Goal: Task Accomplishment & Management: Use online tool/utility

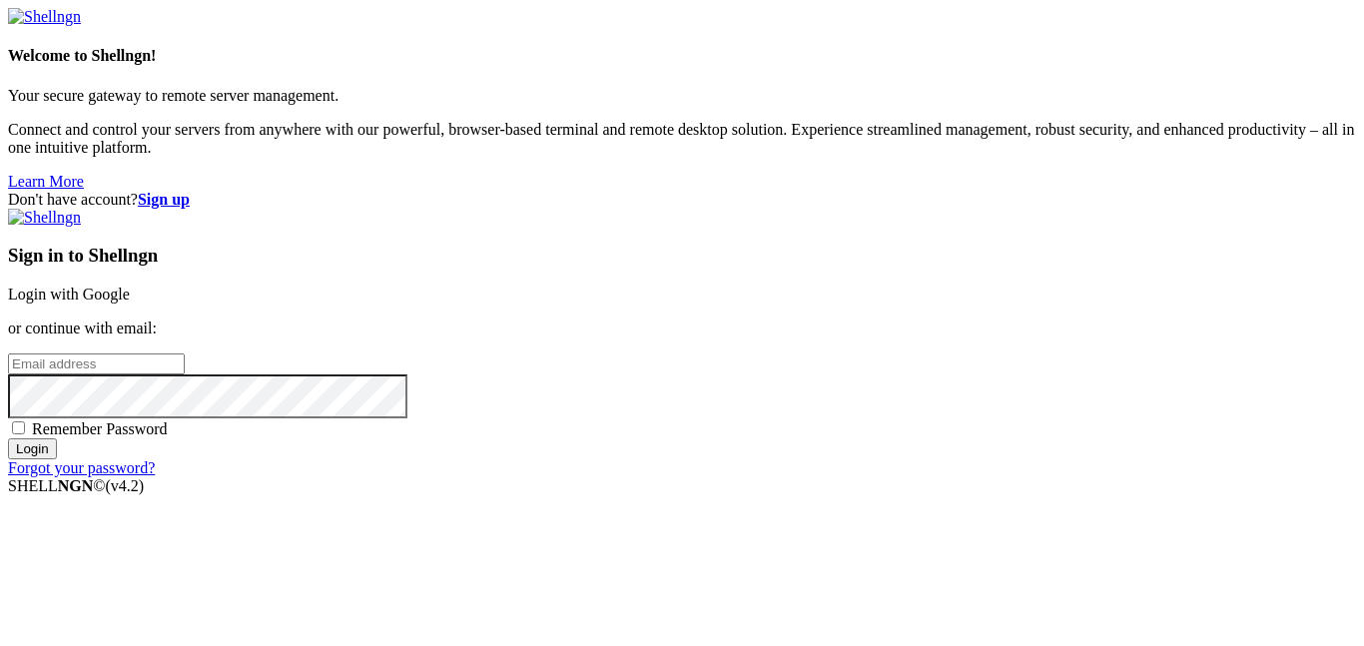
click at [185, 353] on input "email" at bounding box center [96, 363] width 177 height 21
type input "a"
type input "[EMAIL_ADDRESS][DOMAIN_NAME]"
click at [711, 437] on div "Sign in to Shellngn Login with Google or continue with email: [EMAIL_ADDRESS][D…" at bounding box center [682, 343] width 1348 height 269
click at [710, 434] on div "Sign in to Shellngn Login with Google or continue with email: [EMAIL_ADDRESS][D…" at bounding box center [682, 343] width 1348 height 269
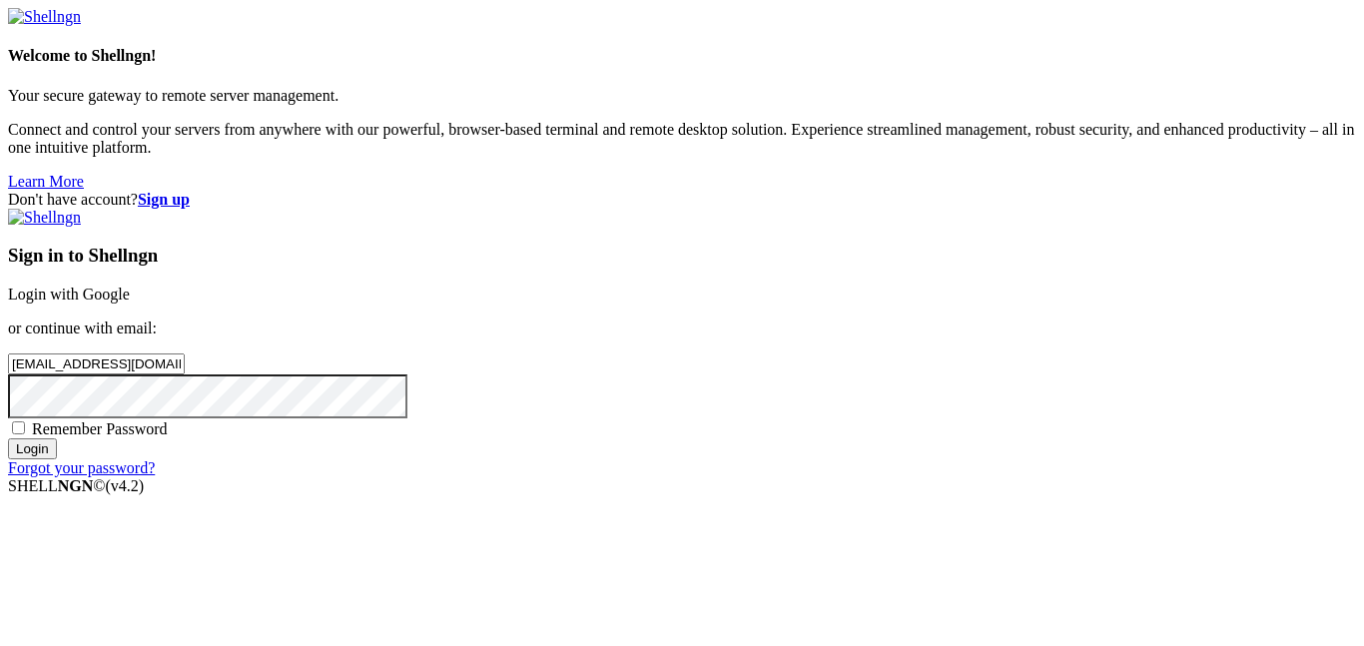
click at [168, 420] on span "Remember Password" at bounding box center [100, 428] width 136 height 17
click at [25, 421] on input "Remember Password" at bounding box center [18, 427] width 13 height 13
checkbox input "true"
click at [57, 459] on input "Login" at bounding box center [32, 448] width 49 height 21
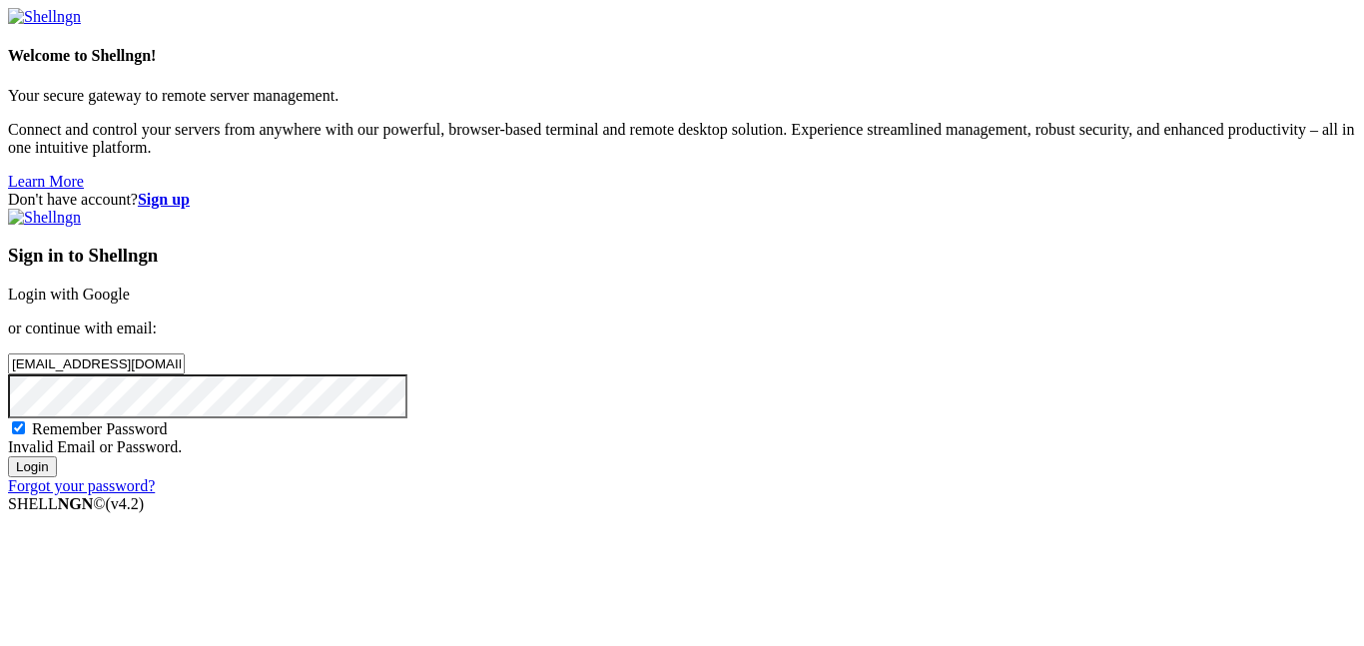
click at [185, 353] on input "[EMAIL_ADDRESS][DOMAIN_NAME]" at bounding box center [96, 363] width 177 height 21
type input "[EMAIL_ADDRESS][DOMAIN_NAME]"
click at [8, 456] on input "Login" at bounding box center [32, 466] width 49 height 21
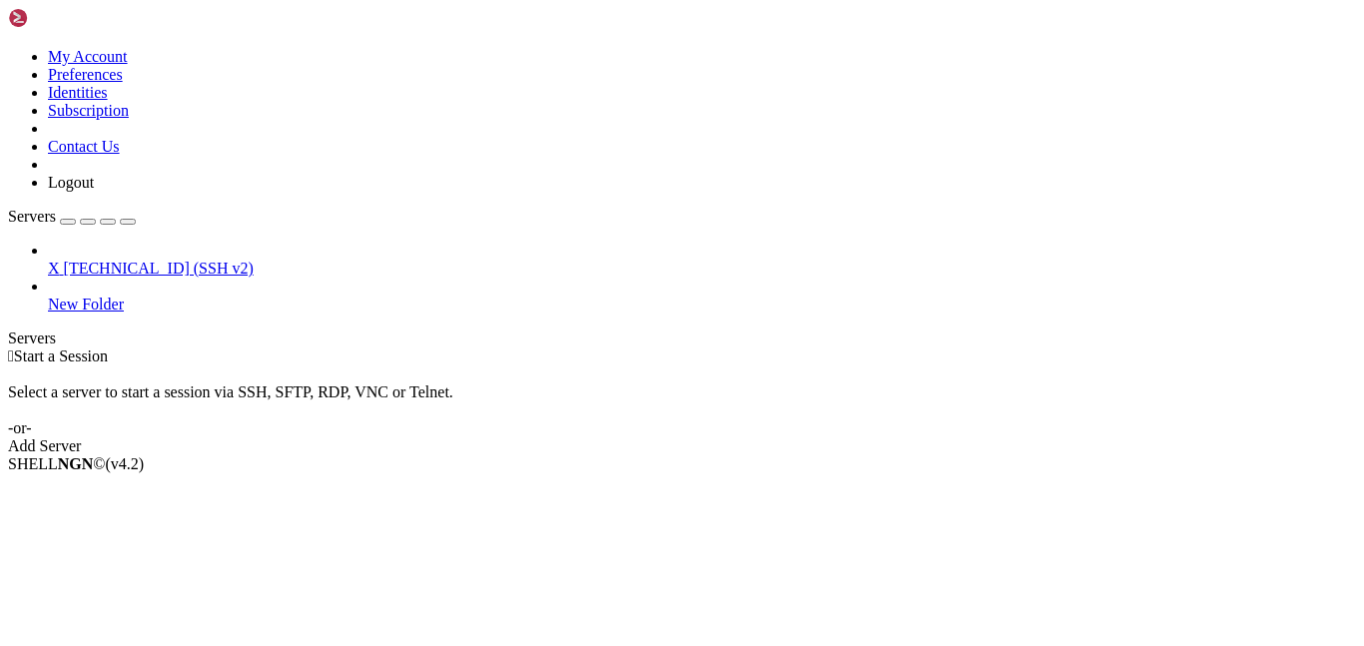
click at [60, 260] on span "X" at bounding box center [54, 268] width 12 height 17
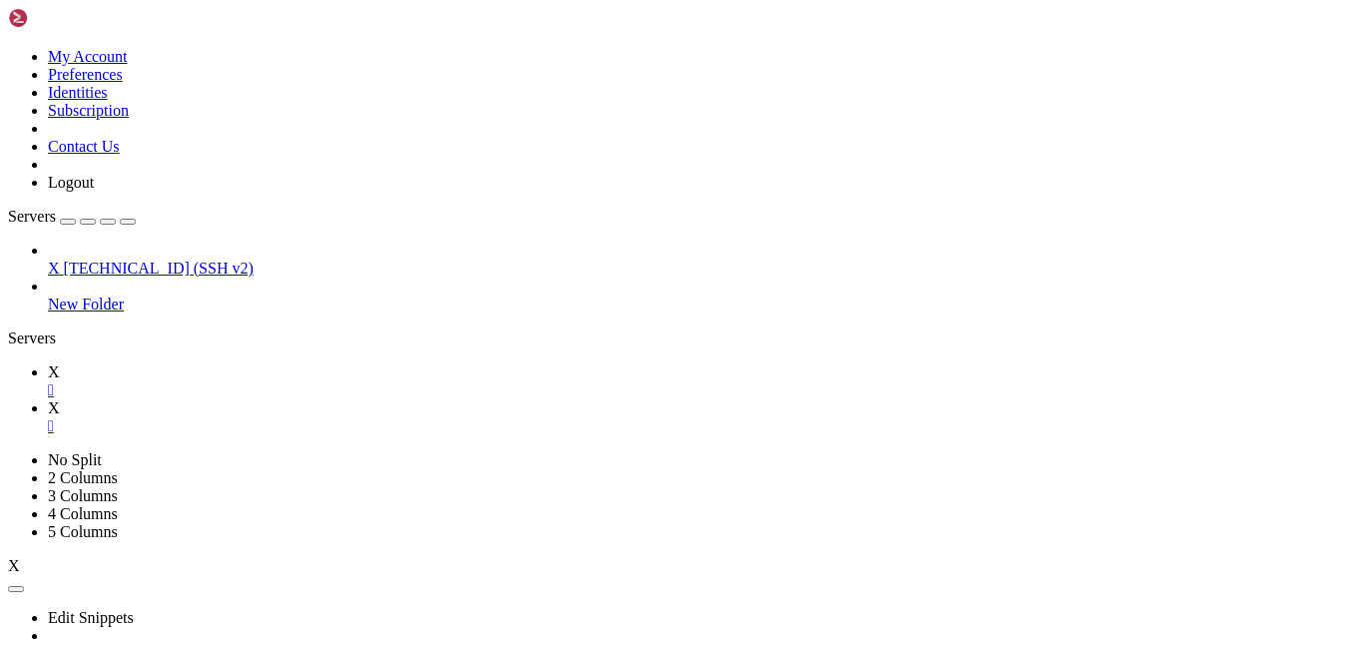
scroll to position [36, 0]
type input "/root"
drag, startPoint x: 402, startPoint y: 281, endPoint x: 262, endPoint y: 97, distance: 231.4
